Goal: Information Seeking & Learning: Learn about a topic

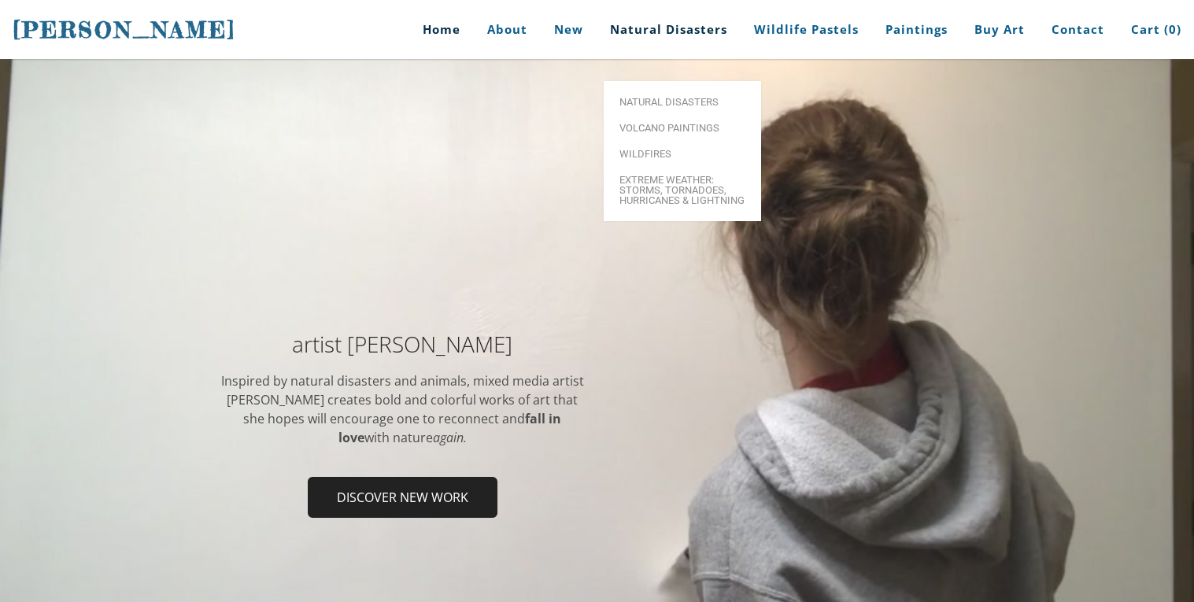
click at [686, 23] on link "Natural Disasters" at bounding box center [668, 29] width 141 height 59
click at [683, 97] on span "Natural Disasters" at bounding box center [683, 102] width 126 height 10
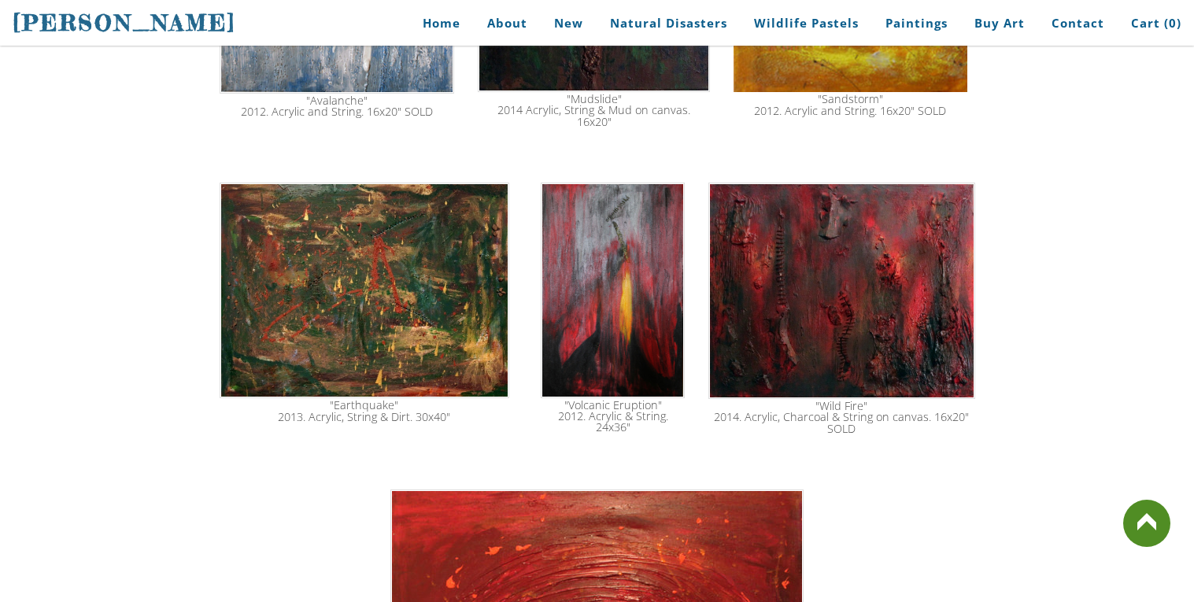
scroll to position [2223, 0]
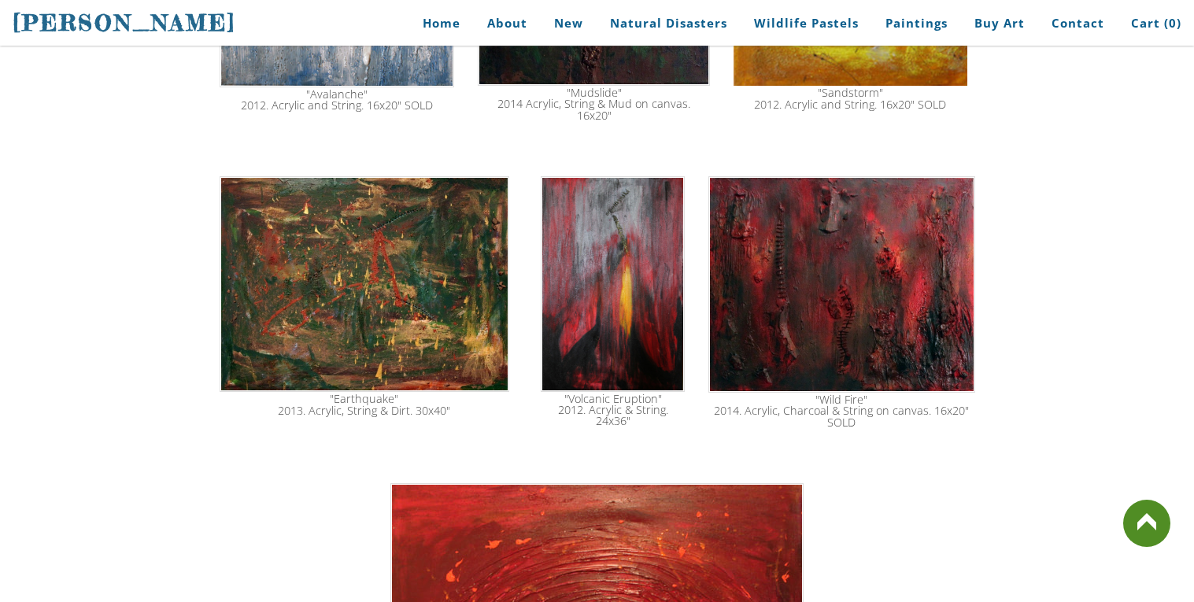
drag, startPoint x: 1193, startPoint y: 57, endPoint x: 1191, endPoint y: 426, distance: 369.2
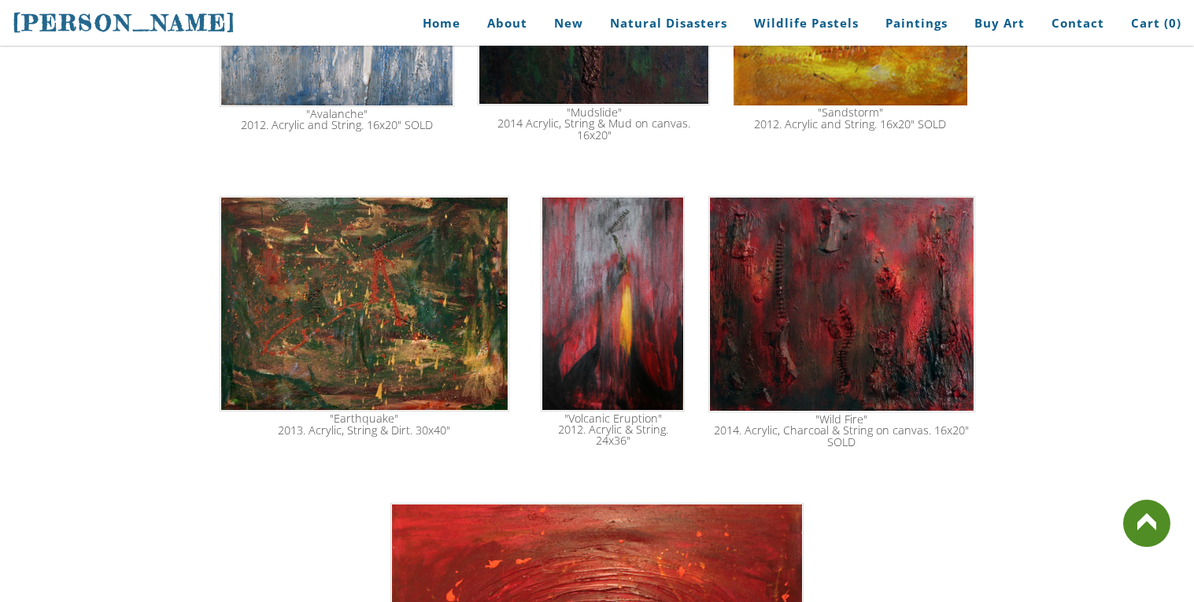
scroll to position [2209, 0]
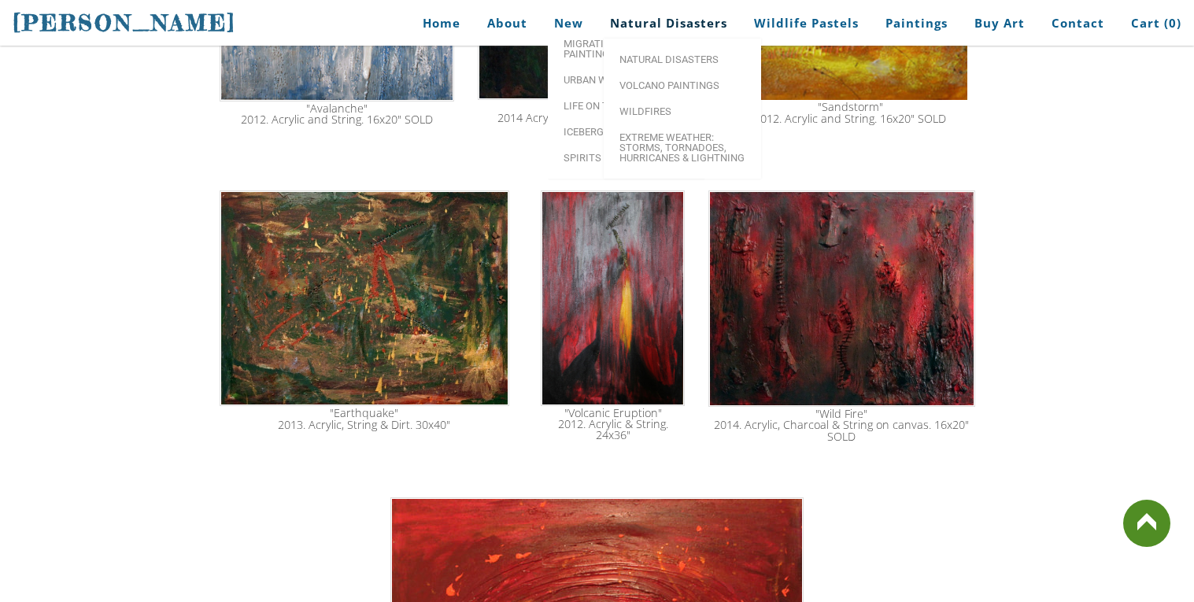
click at [640, 14] on link "Natural Disasters" at bounding box center [668, 23] width 141 height 35
click at [669, 83] on span "Volcano paintings" at bounding box center [683, 85] width 126 height 10
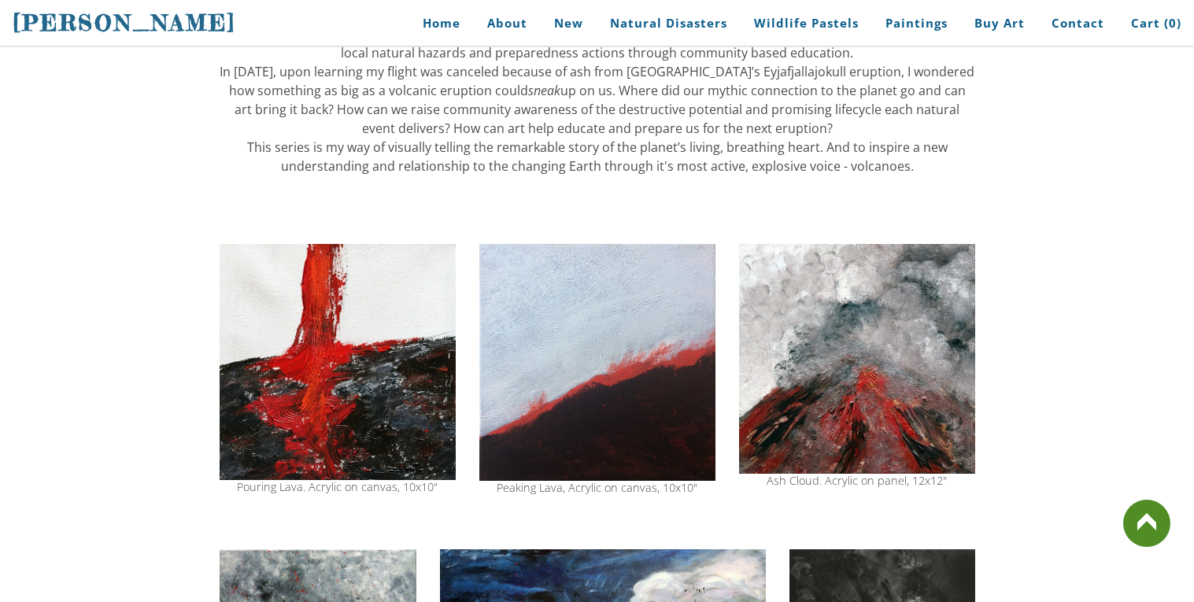
scroll to position [1016, 0]
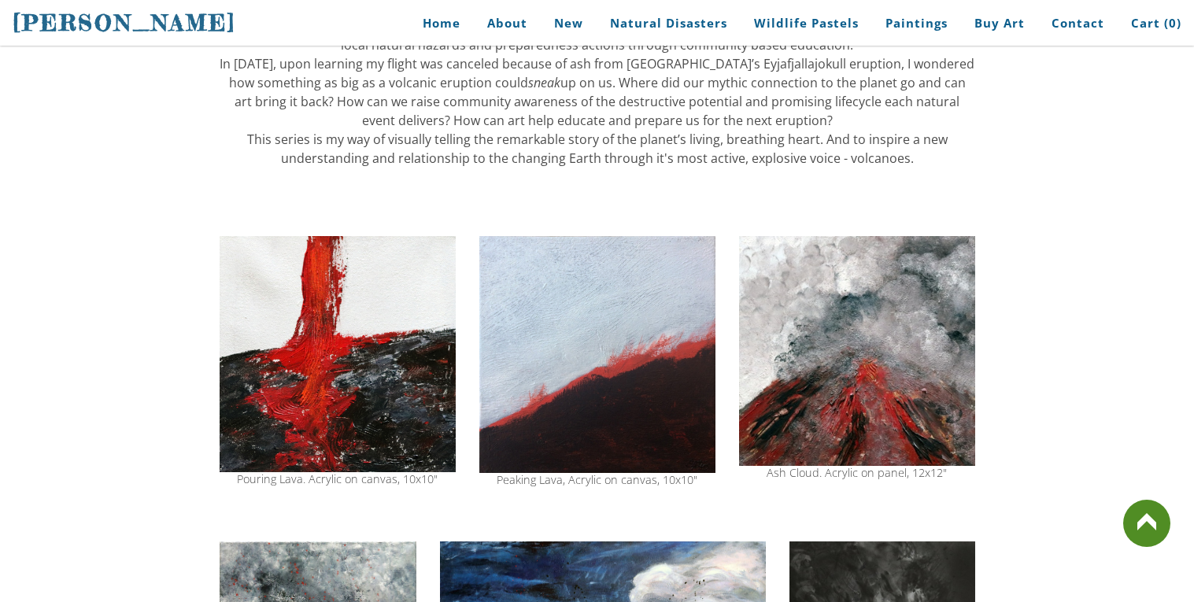
click at [872, 388] on img at bounding box center [857, 351] width 236 height 230
